Goal: Communication & Community: Answer question/provide support

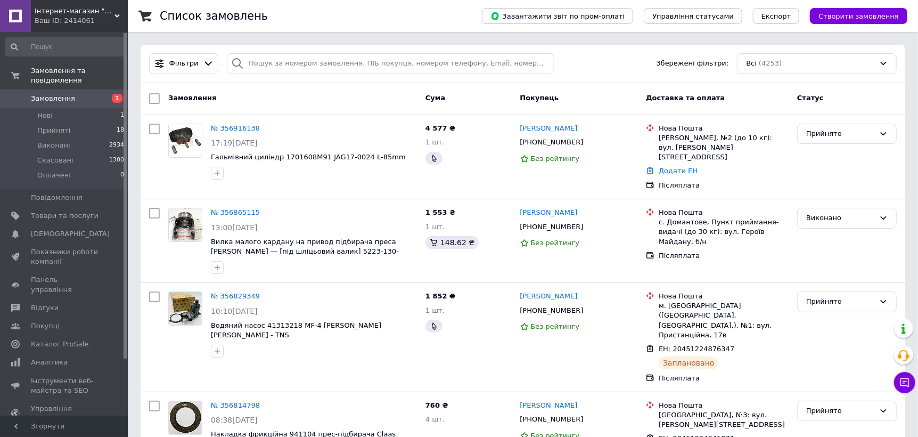
click at [910, 379] on button "Чат з покупцем" at bounding box center [904, 382] width 21 height 21
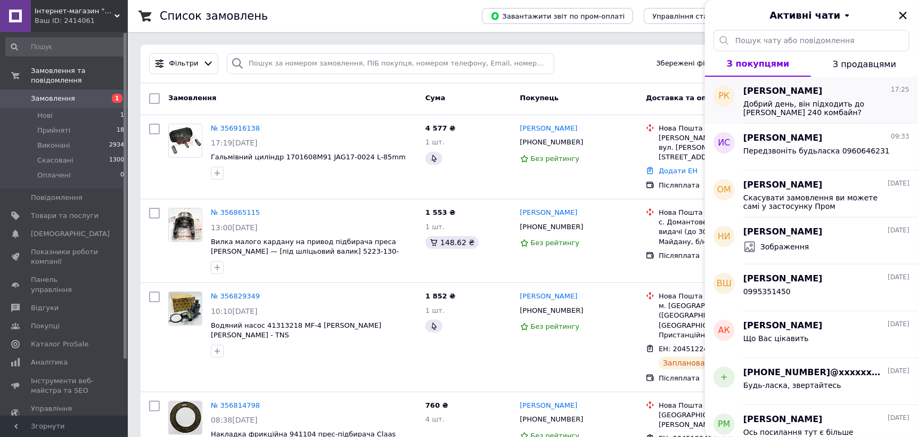
click at [808, 88] on span "[PERSON_NAME]" at bounding box center [782, 91] width 79 height 12
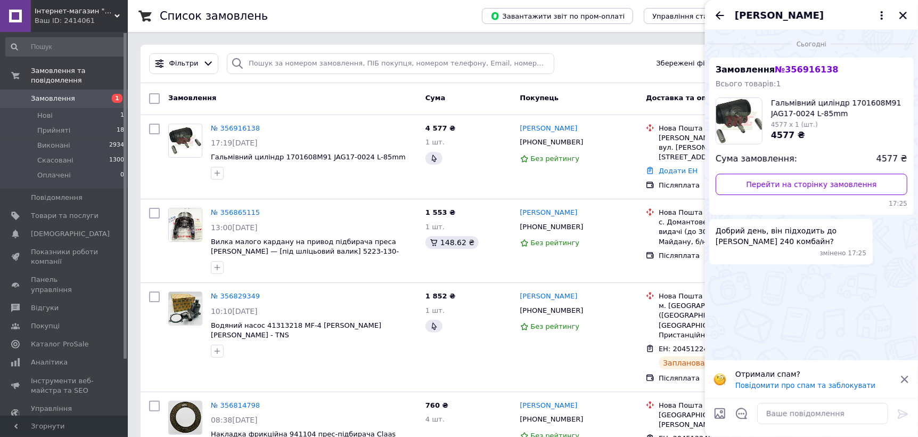
click at [854, 104] on span "Гальмівний циліндр 1701608M91 JAG17-0024 L-85mm" at bounding box center [839, 107] width 136 height 21
copy span "1701608M91"
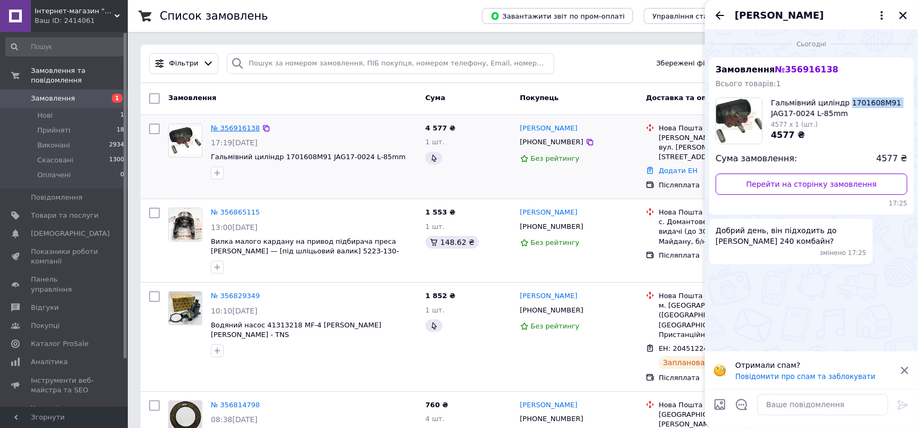
click at [240, 126] on link "№ 356916138" at bounding box center [235, 128] width 49 height 8
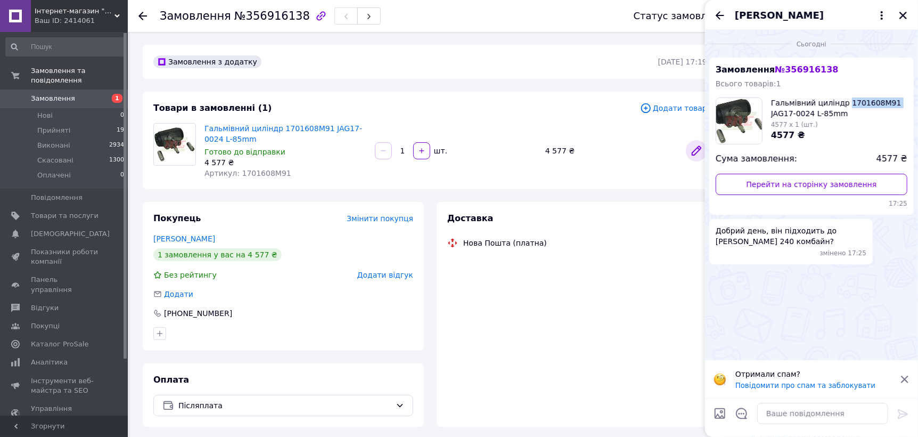
click at [692, 152] on icon at bounding box center [696, 150] width 13 height 13
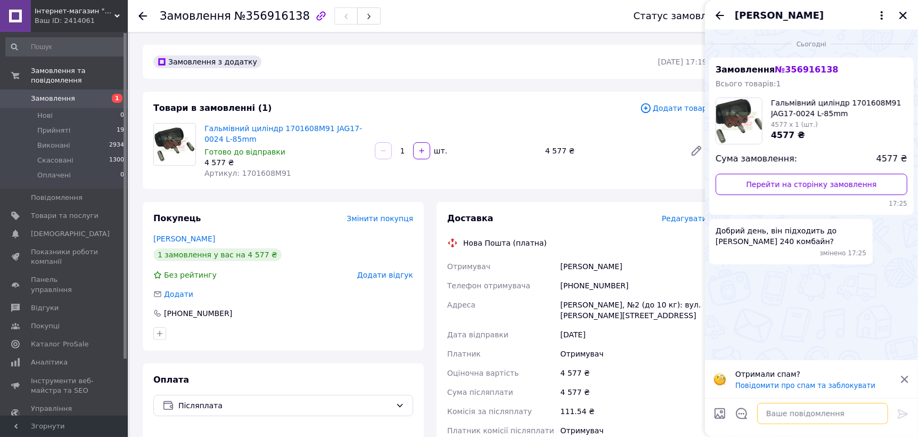
click at [792, 408] on textarea at bounding box center [822, 412] width 131 height 21
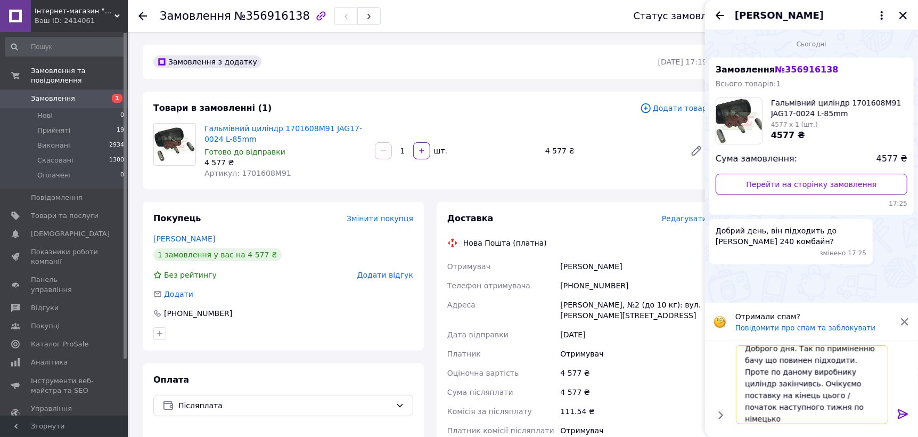
scroll to position [1, 0]
type textarea "Доброго дня. Так по приміненню бачу що повинен підходити. Проте по даному вироб…"
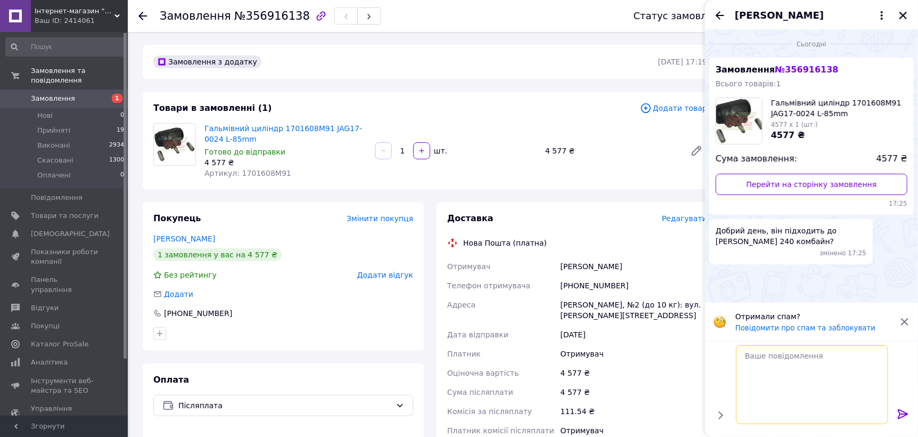
scroll to position [0, 0]
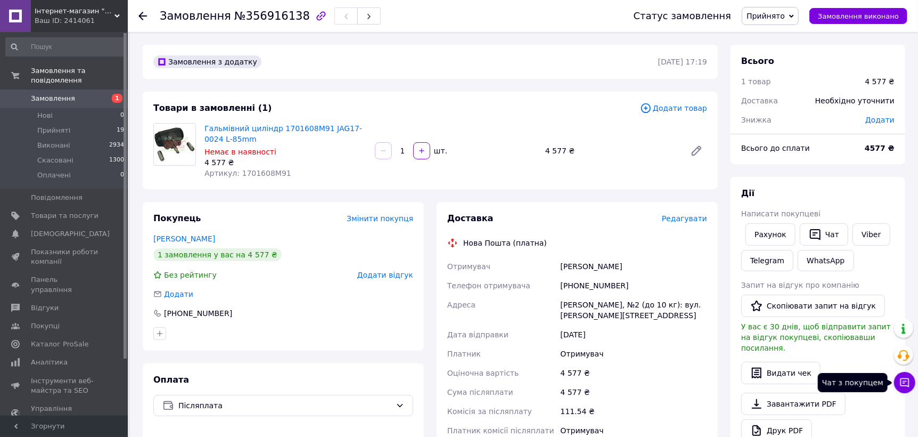
click at [897, 375] on button "Чат з покупцем" at bounding box center [904, 382] width 21 height 21
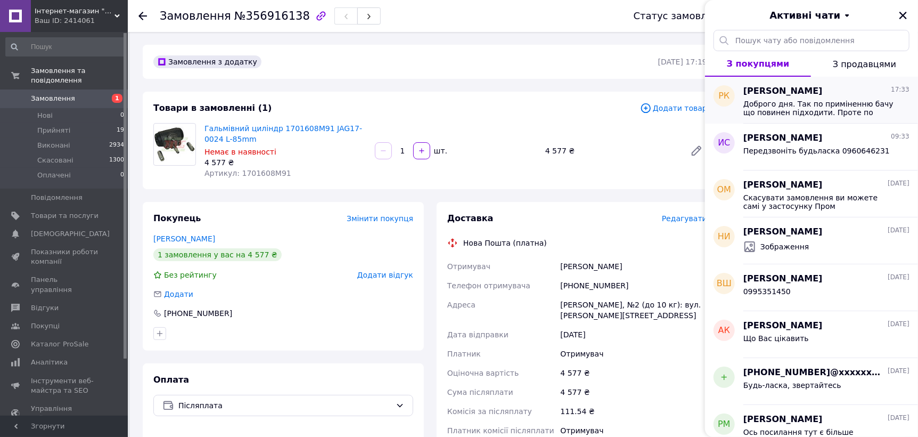
click at [812, 93] on div "Роман Капустяк 17:33" at bounding box center [826, 91] width 166 height 12
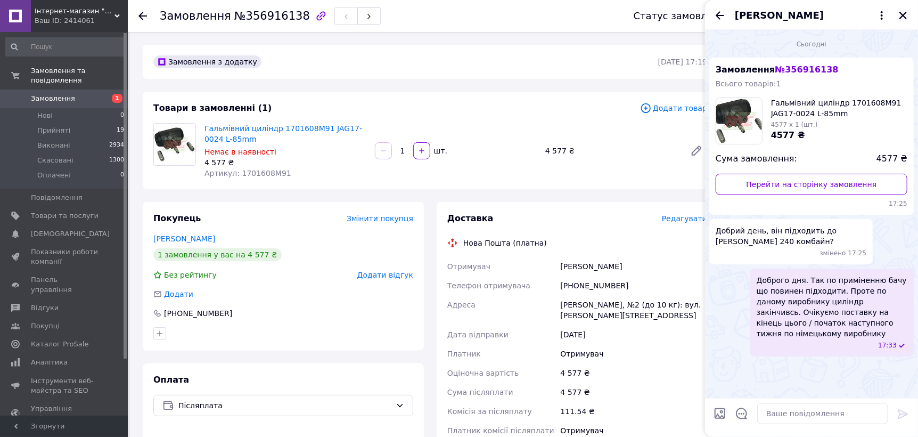
click at [903, 15] on icon "Закрити" at bounding box center [902, 15] width 7 height 7
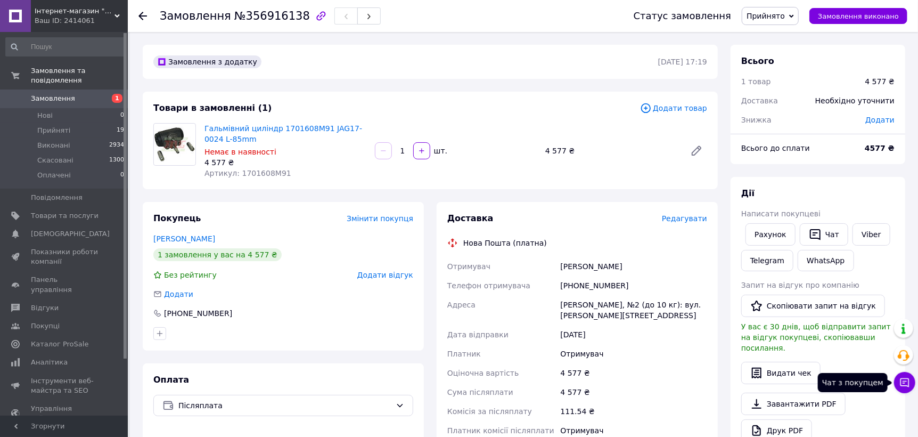
click at [907, 384] on icon at bounding box center [904, 382] width 11 height 11
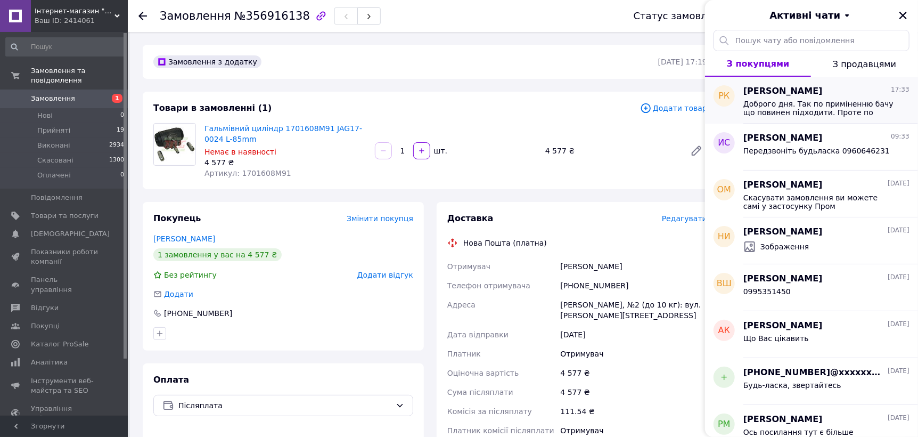
click at [826, 100] on span "Доброго дня. Так по приміненню бачу що повинен підходити. Проте по даному вироб…" at bounding box center [818, 108] width 151 height 17
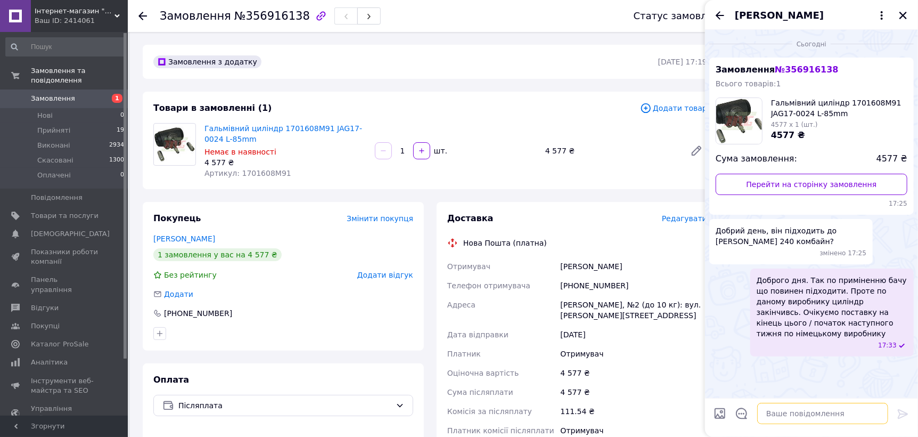
click at [805, 417] on textarea at bounding box center [822, 412] width 131 height 21
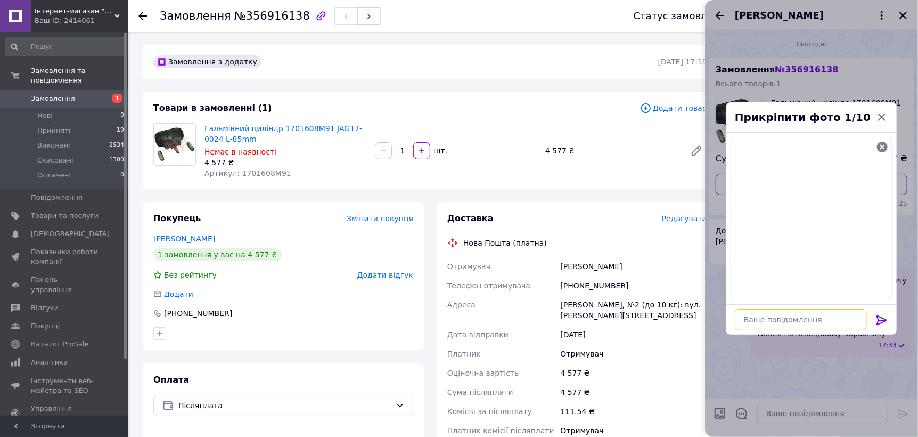
click at [820, 325] on textarea at bounding box center [801, 319] width 132 height 21
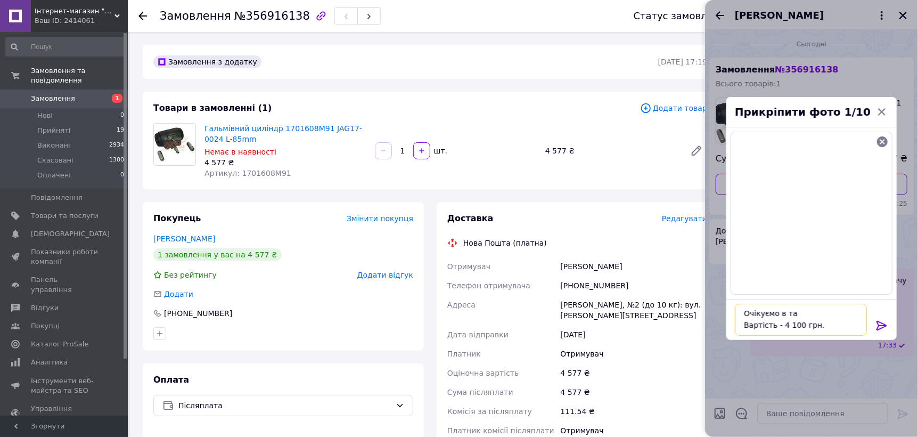
scroll to position [1, 0]
type textarea "Очікуємо в такому вигляді. Вартість - 4 100 грн."
click at [875, 321] on icon at bounding box center [881, 325] width 13 height 13
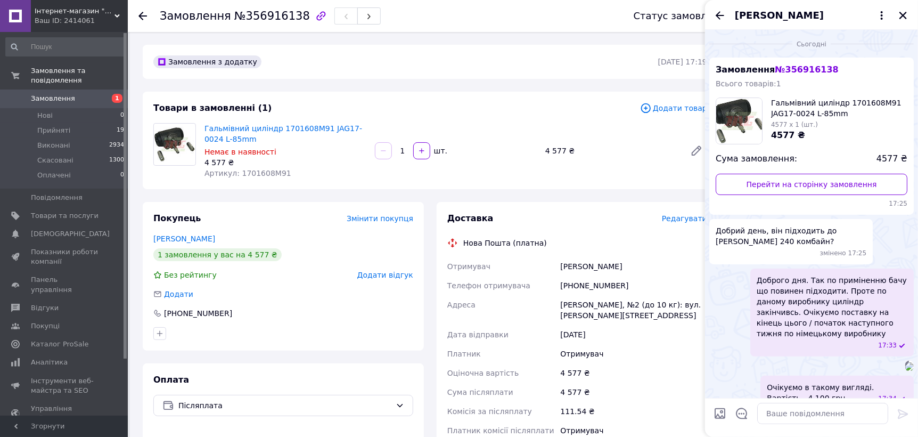
scroll to position [119, 0]
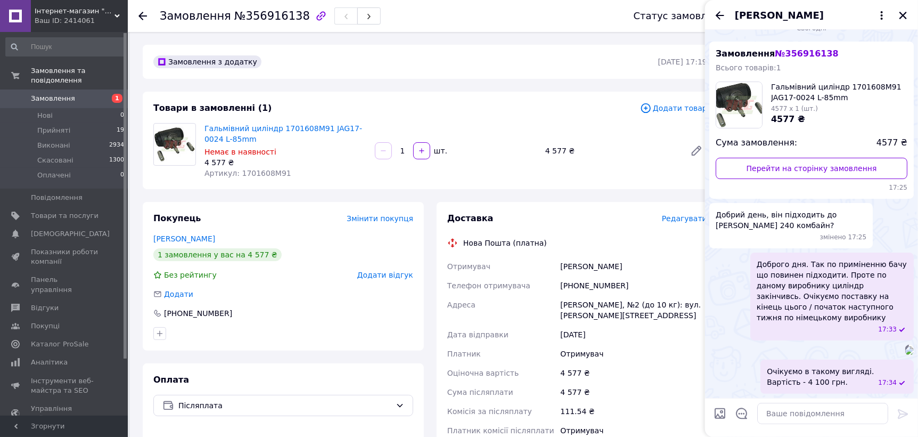
click at [713, 16] on div "[PERSON_NAME]" at bounding box center [811, 15] width 213 height 30
click at [719, 17] on icon "Назад" at bounding box center [720, 15] width 9 height 8
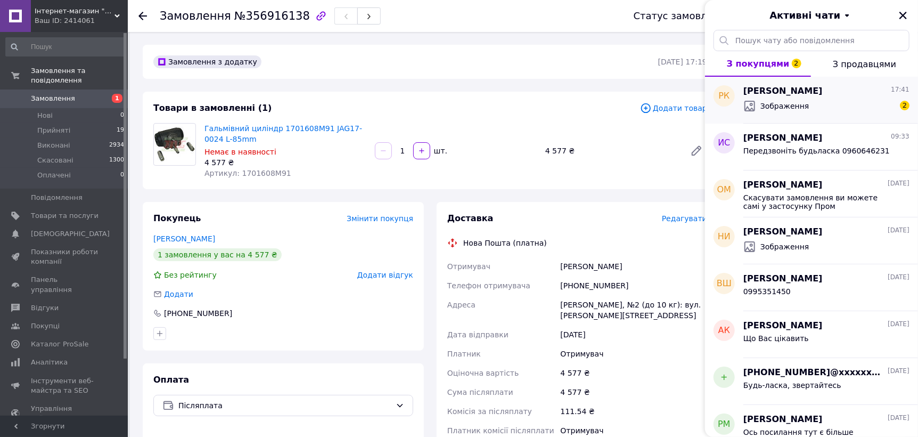
click at [841, 95] on div "Роман Капустяк 17:41" at bounding box center [826, 91] width 166 height 12
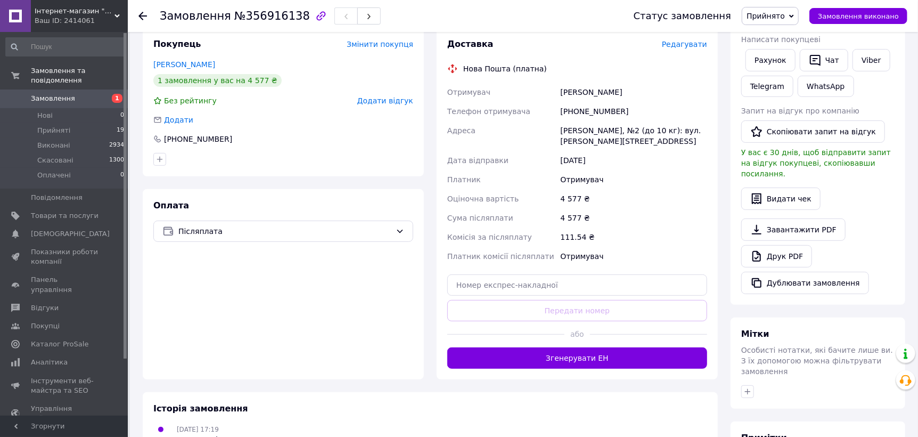
scroll to position [0, 0]
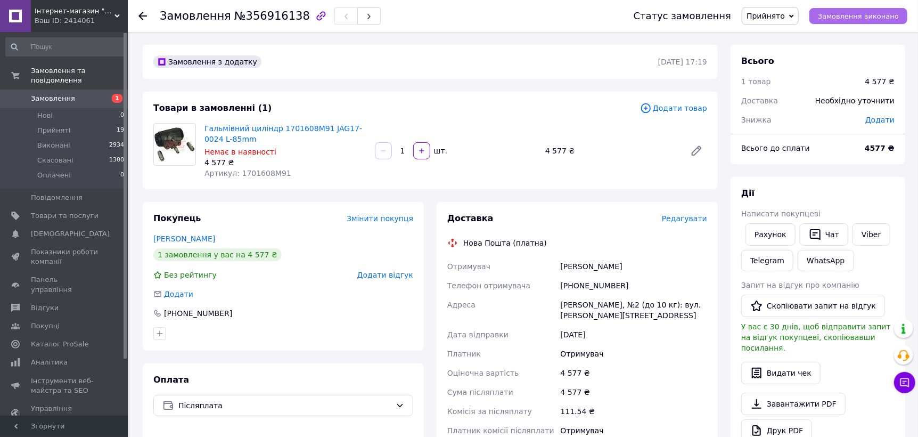
click at [853, 13] on span "Замовлення виконано" at bounding box center [858, 16] width 81 height 8
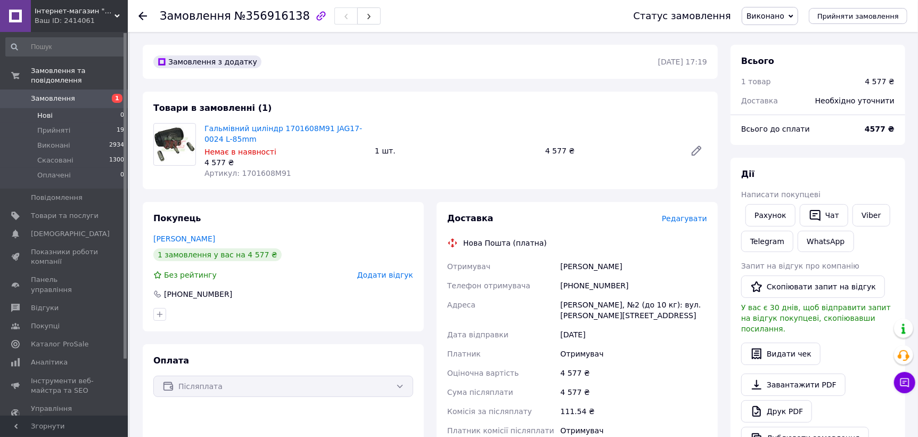
click at [86, 112] on li "Нові 0" at bounding box center [65, 115] width 130 height 15
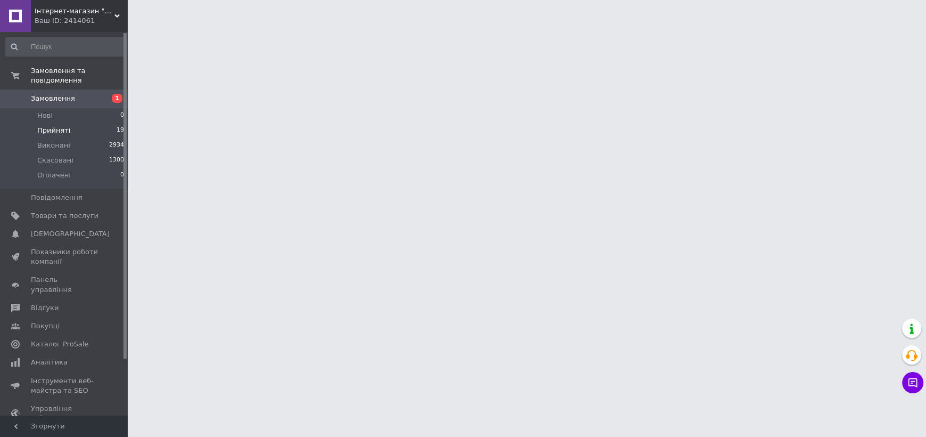
click at [87, 123] on li "Прийняті 19" at bounding box center [65, 130] width 130 height 15
